Goal: Find specific page/section: Find specific page/section

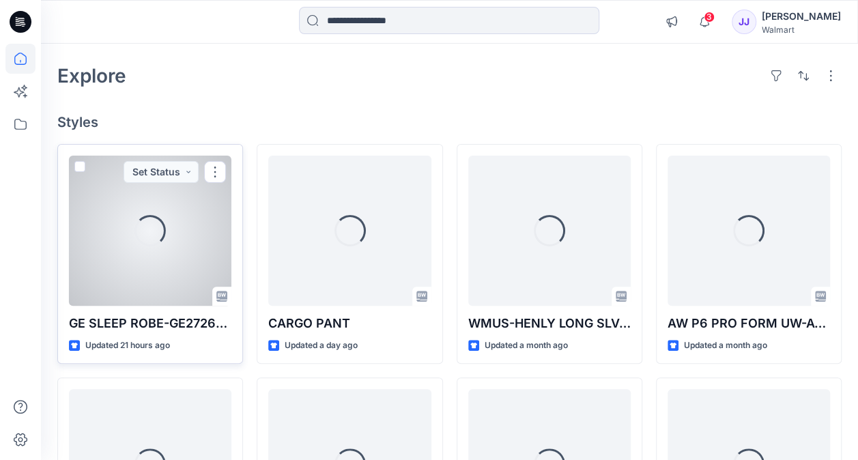
scroll to position [49, 0]
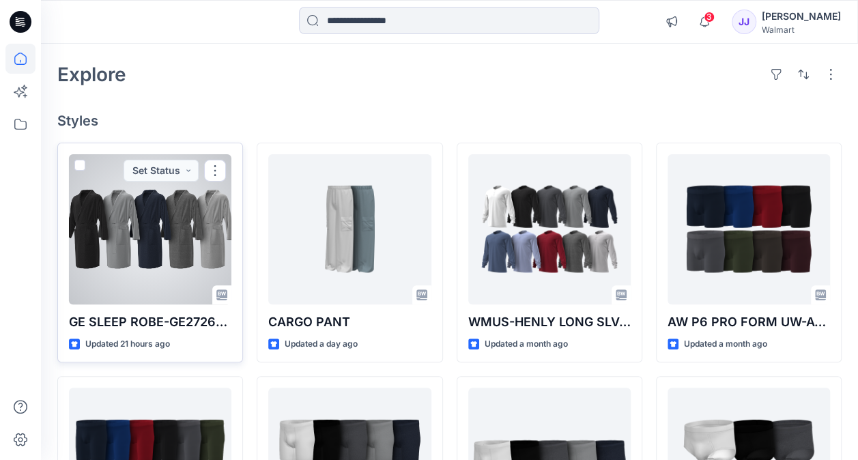
click at [172, 233] on div at bounding box center [150, 229] width 162 height 150
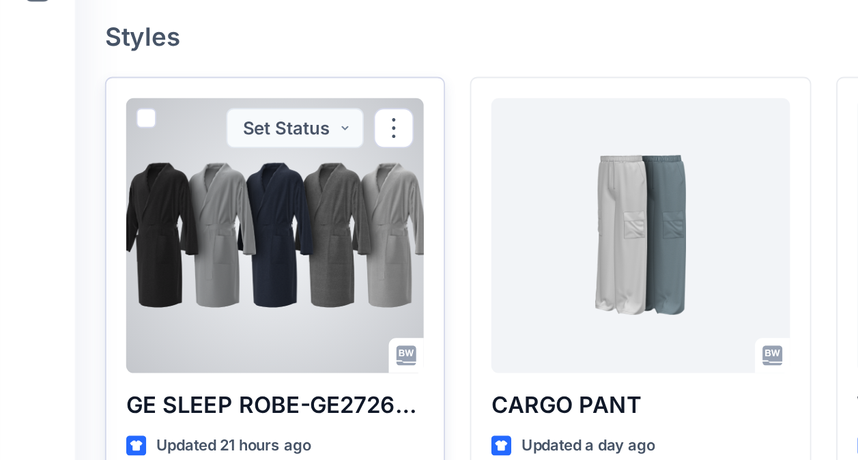
scroll to position [21, 0]
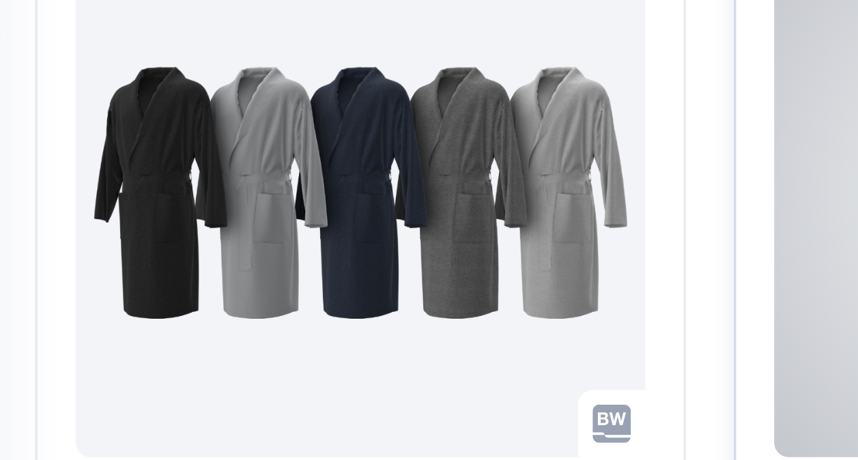
click at [264, 248] on div "CARGO PANT Updated a day ago Set Status" at bounding box center [350, 281] width 186 height 220
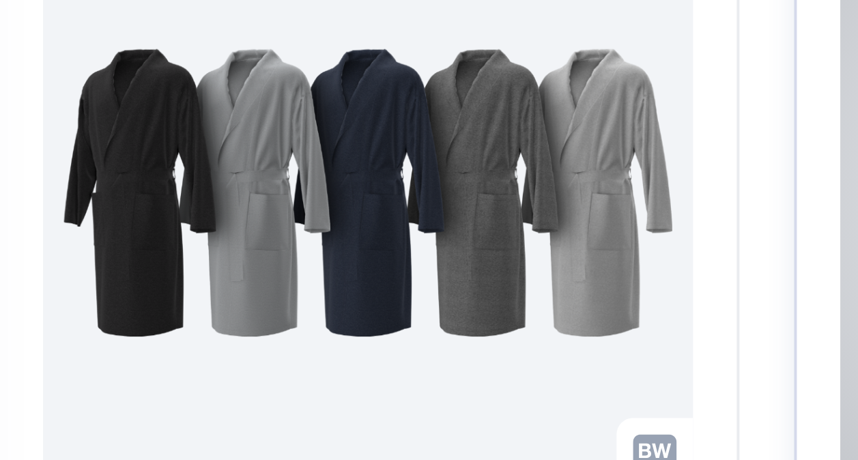
click at [268, 288] on div at bounding box center [349, 257] width 162 height 150
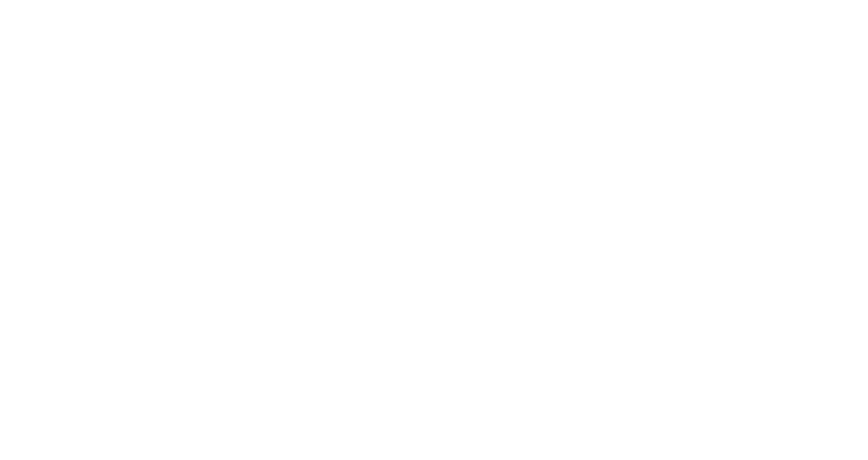
click at [249, 330] on div "Oops! Something went wrong. Retry Go Home" at bounding box center [434, 230] width 868 height 460
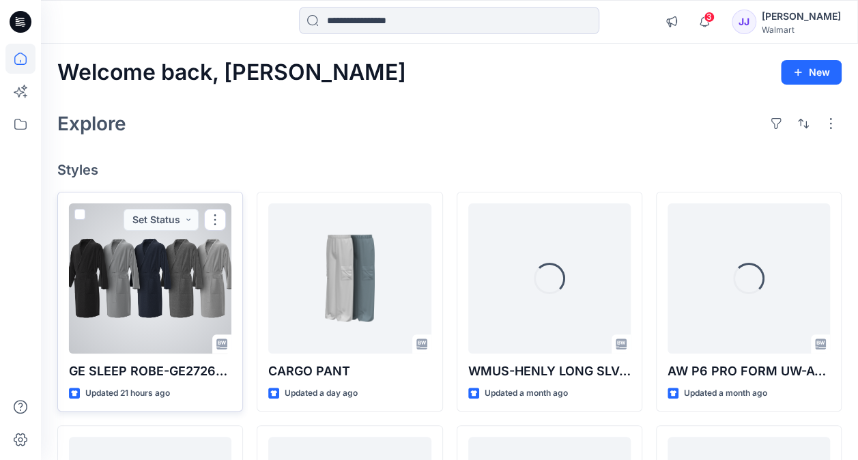
click at [156, 281] on div at bounding box center [150, 278] width 162 height 150
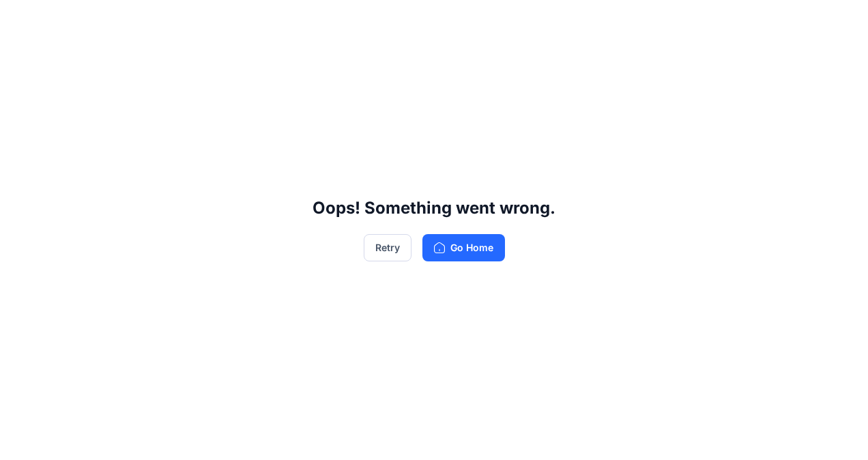
click at [727, 341] on div "Oops! Something went wrong. Retry Go Home" at bounding box center [434, 230] width 868 height 460
click at [407, 252] on button "Retry" at bounding box center [388, 247] width 48 height 27
click at [385, 251] on button "Retry" at bounding box center [388, 247] width 48 height 27
